Goal: Information Seeking & Learning: Understand process/instructions

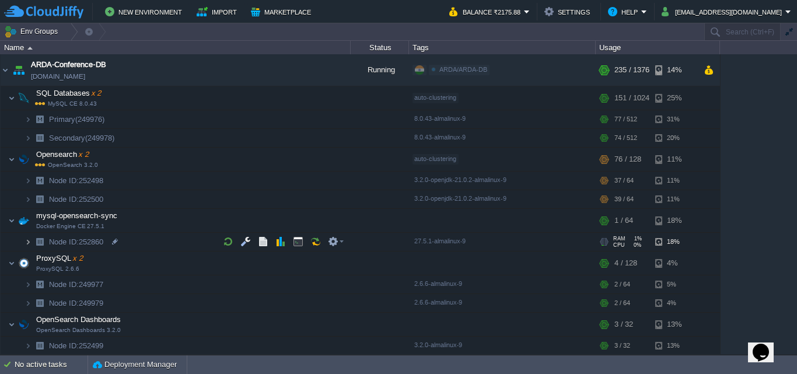
click at [25, 237] on img at bounding box center [28, 242] width 7 height 18
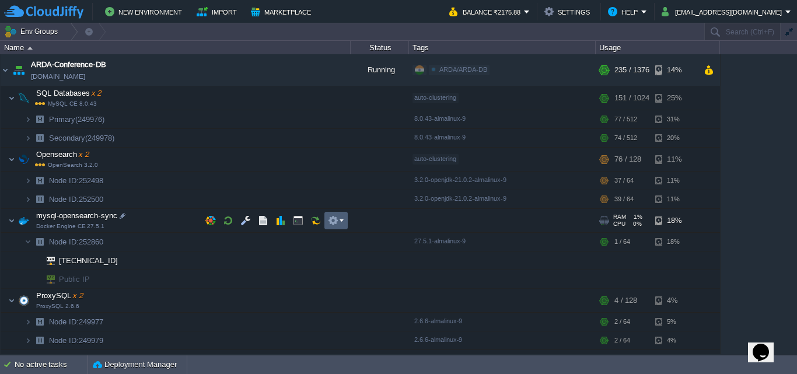
click at [344, 222] on td at bounding box center [335, 221] width 23 height 18
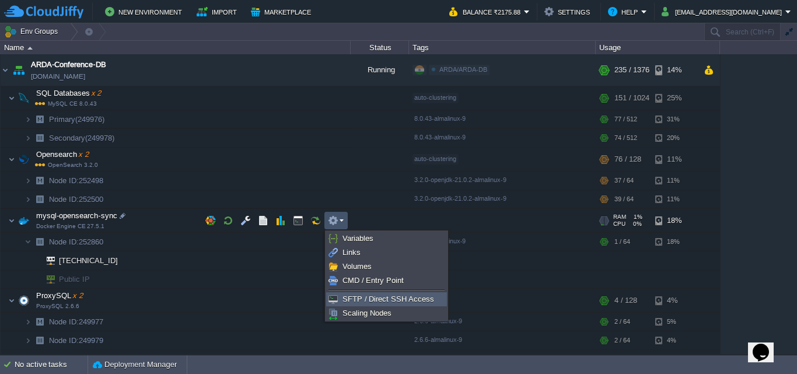
click at [364, 296] on span "SFTP / Direct SSH Access" at bounding box center [389, 299] width 92 height 9
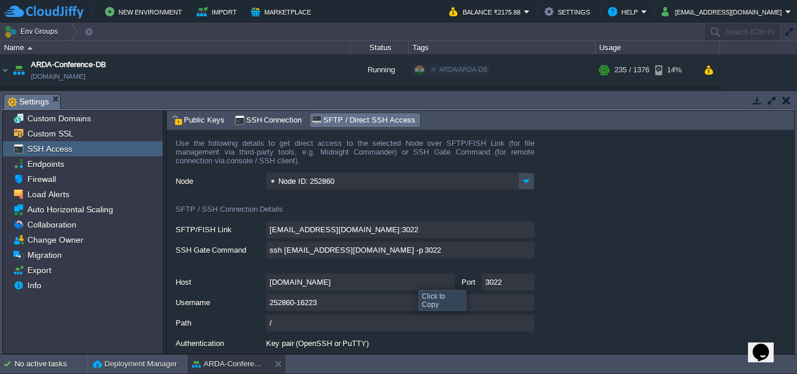
click at [444, 283] on input "[DOMAIN_NAME]" at bounding box center [360, 282] width 188 height 17
drag, startPoint x: 643, startPoint y: 282, endPoint x: 597, endPoint y: 293, distance: 47.4
click at [643, 282] on div "[DOMAIN_NAME] Port 3022" at bounding box center [485, 282] width 618 height 17
click at [527, 282] on input "3022" at bounding box center [508, 282] width 53 height 17
click at [526, 302] on input "252860-16223" at bounding box center [400, 302] width 268 height 17
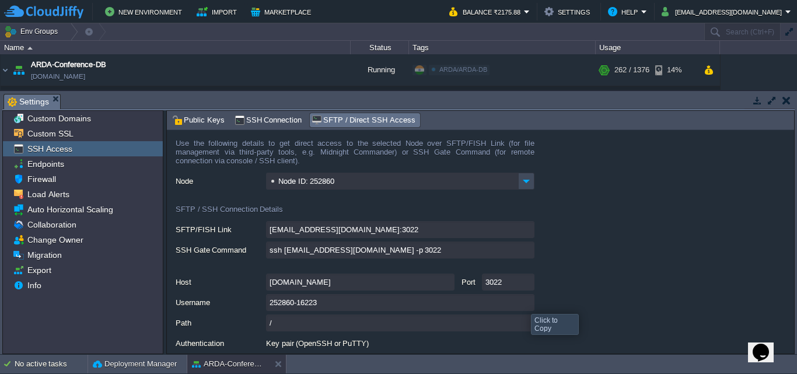
type textarea "252860-16223"
click at [791, 102] on td at bounding box center [786, 100] width 15 height 14
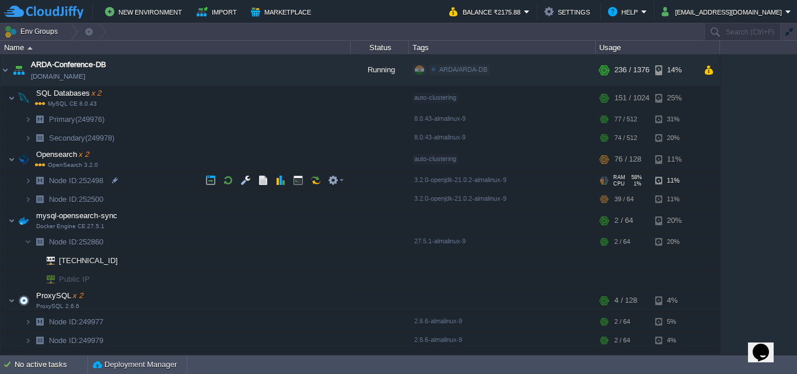
scroll to position [135, 0]
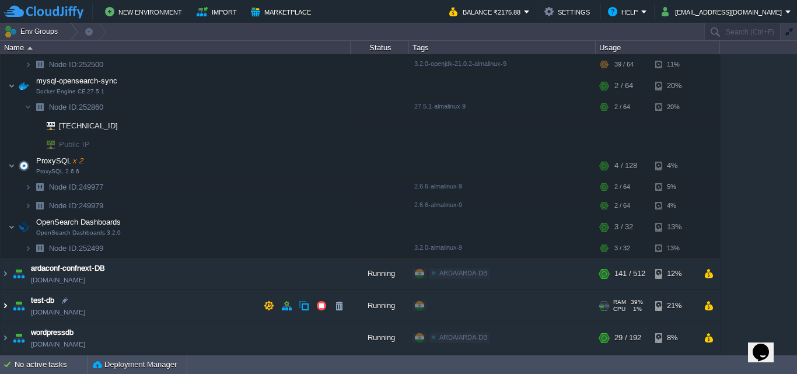
click at [8, 304] on img at bounding box center [5, 306] width 9 height 32
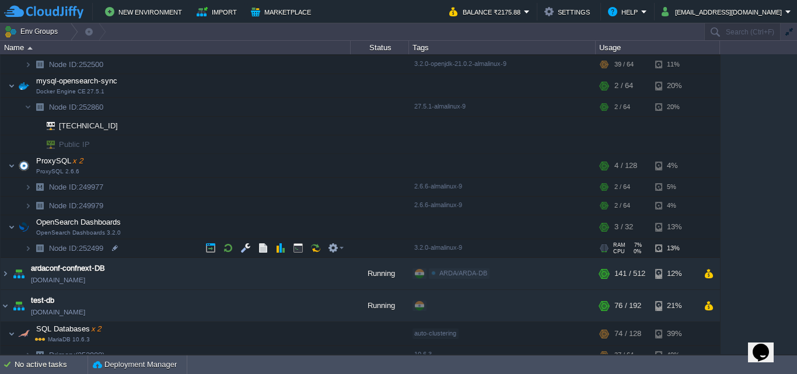
scroll to position [257, 0]
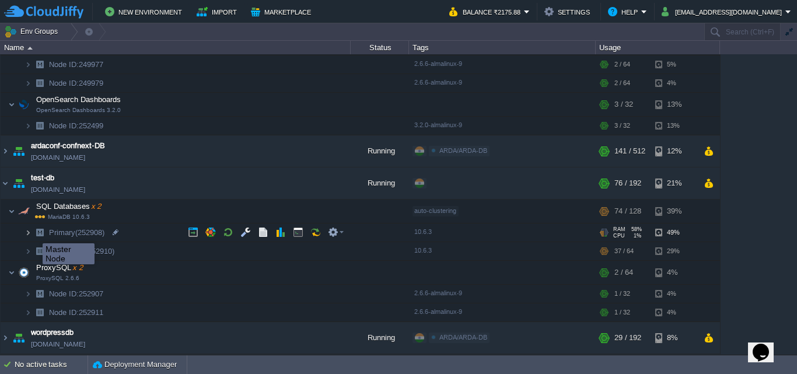
click at [30, 233] on img at bounding box center [28, 232] width 7 height 18
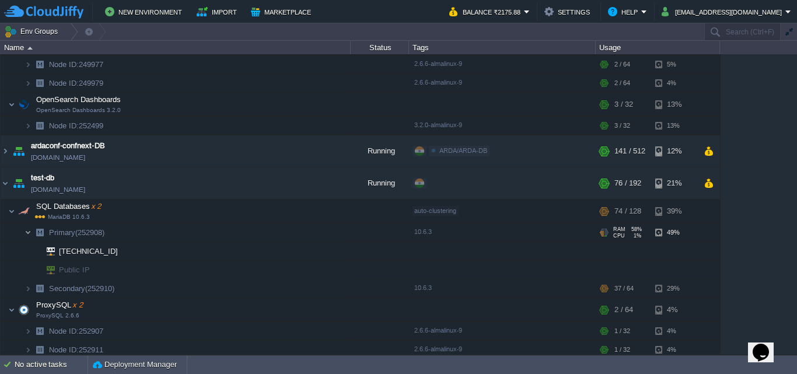
click at [30, 233] on img at bounding box center [28, 232] width 7 height 18
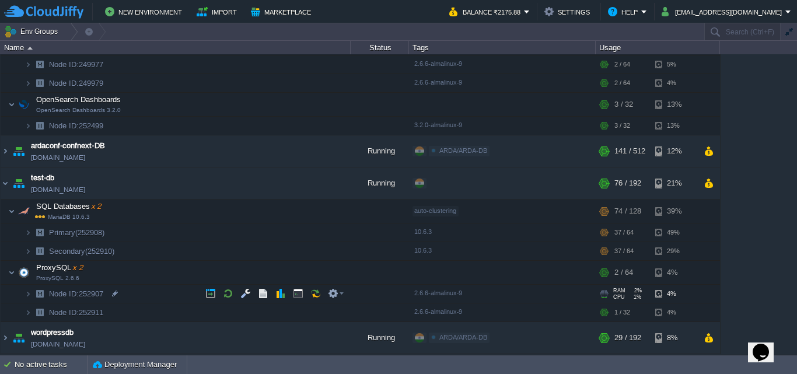
click at [22, 293] on img at bounding box center [16, 290] width 16 height 11
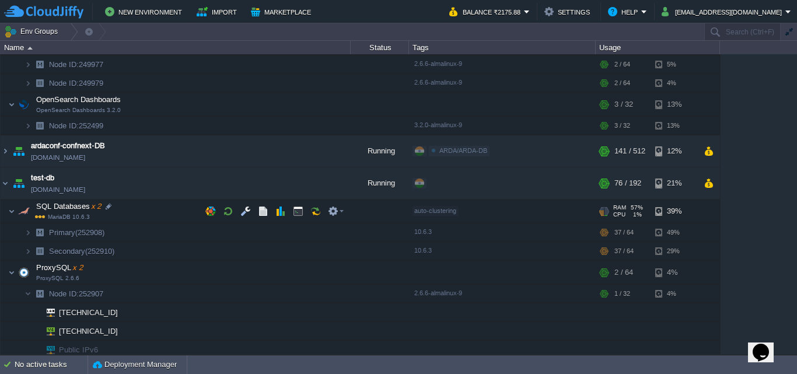
scroll to position [313, 0]
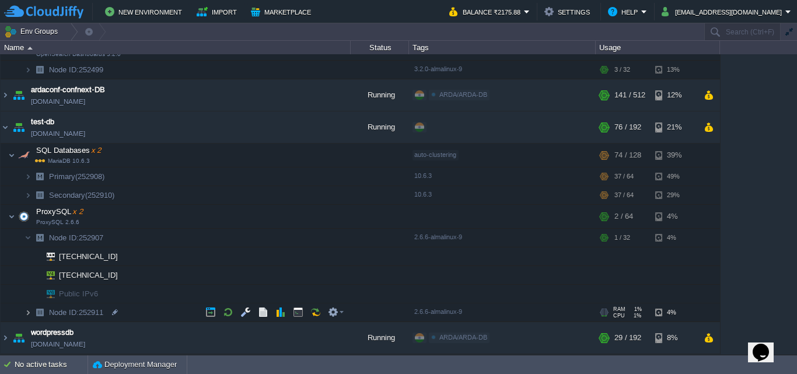
click at [31, 312] on img at bounding box center [28, 312] width 7 height 18
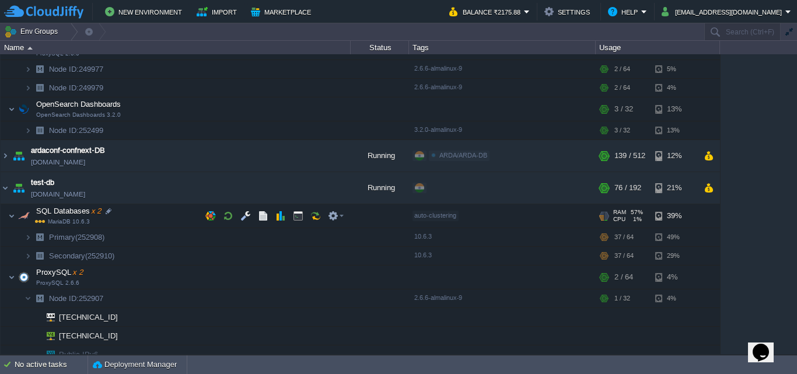
scroll to position [194, 0]
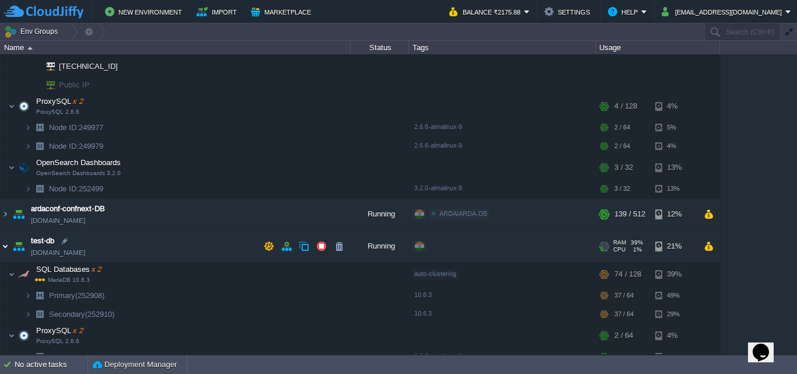
click at [5, 245] on img at bounding box center [5, 246] width 9 height 32
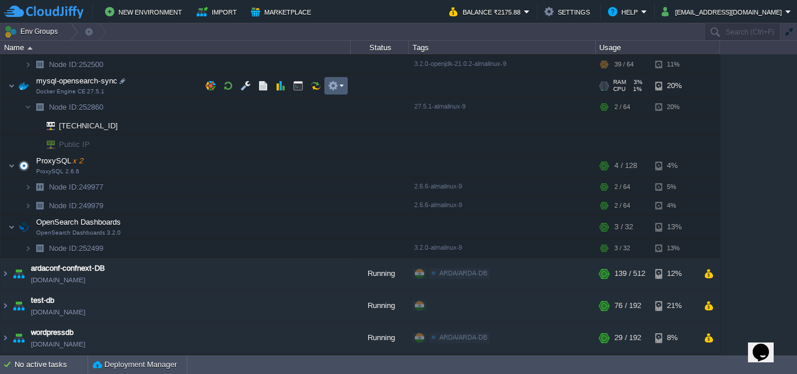
click at [328, 88] on button "button" at bounding box center [333, 86] width 11 height 11
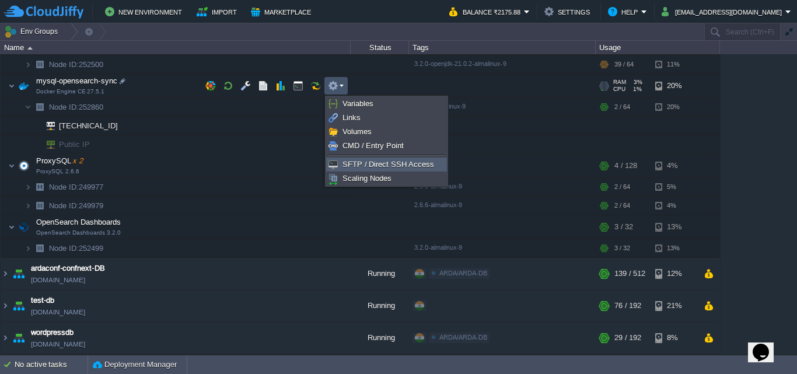
click at [371, 163] on span "SFTP / Direct SSH Access" at bounding box center [389, 164] width 92 height 9
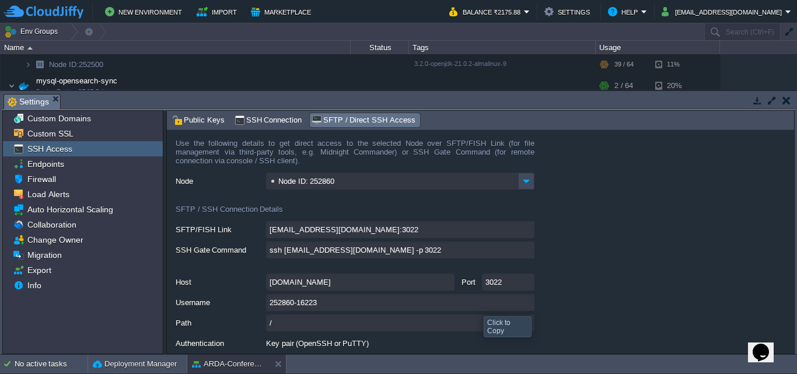
click at [530, 306] on input "252860-16223" at bounding box center [400, 302] width 268 height 17
click at [785, 99] on button "button" at bounding box center [786, 100] width 8 height 11
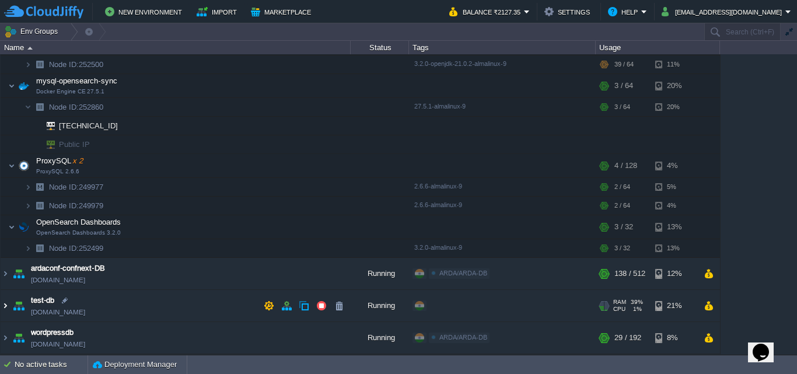
click at [6, 305] on img at bounding box center [5, 306] width 9 height 32
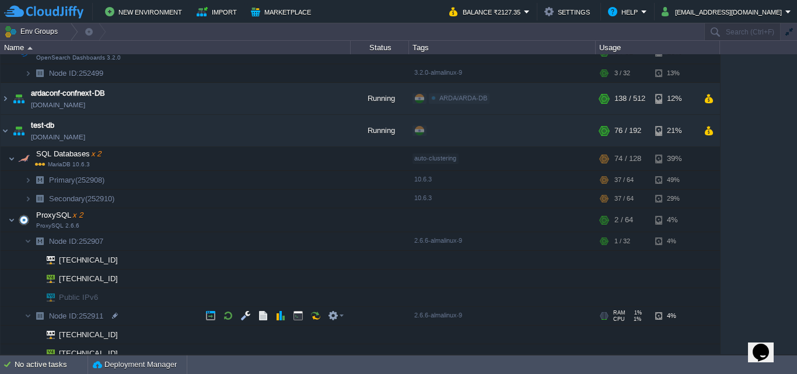
scroll to position [368, 0]
